Goal: Information Seeking & Learning: Find specific fact

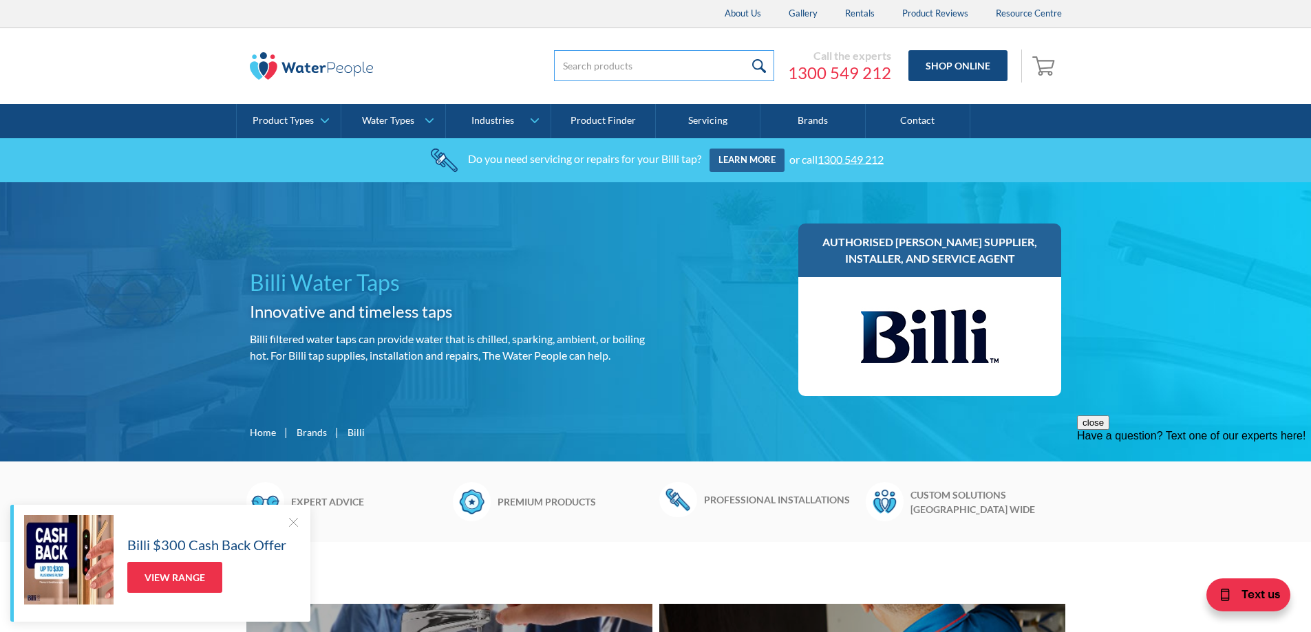
click at [651, 69] on input "search" at bounding box center [664, 65] width 220 height 31
type input "b4000"
click at [765, 67] on input "submit" at bounding box center [760, 65] width 30 height 31
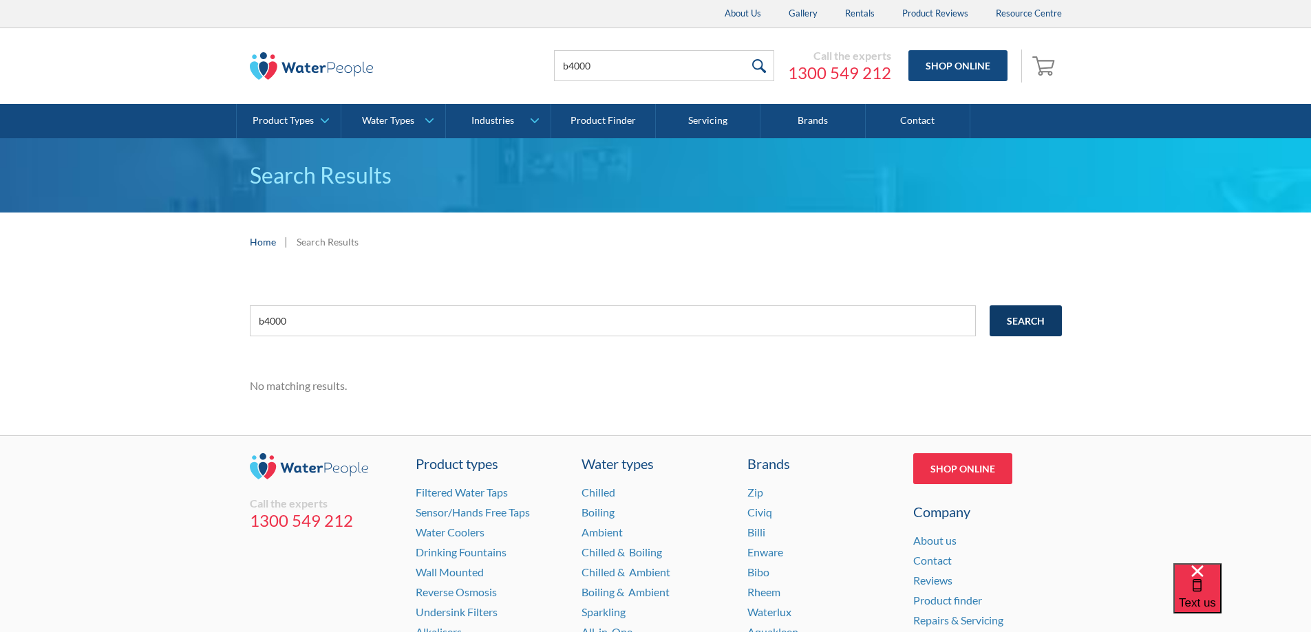
click at [1039, 319] on input "Search" at bounding box center [1026, 321] width 72 height 31
drag, startPoint x: 264, startPoint y: 325, endPoint x: 231, endPoint y: 334, distance: 33.6
click at [235, 332] on div "b4000 Search No matching results." at bounding box center [655, 353] width 1311 height 164
type input "B4000"
click at [1032, 318] on input "Search" at bounding box center [1026, 321] width 72 height 31
